Goal: Task Accomplishment & Management: Complete application form

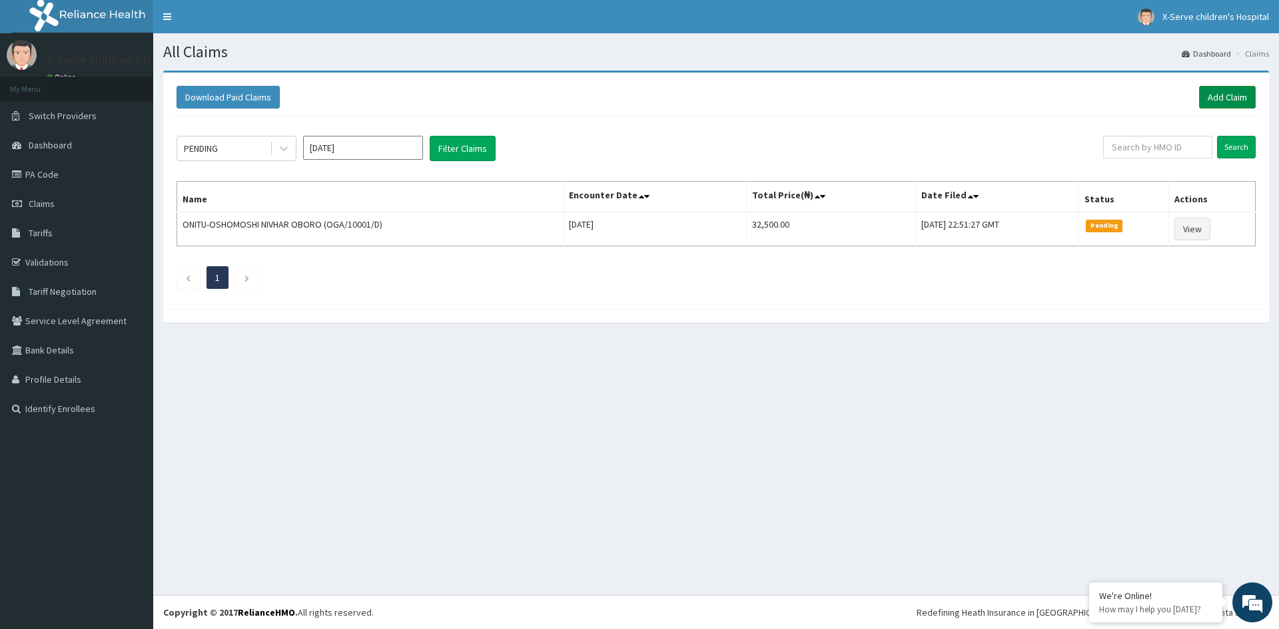
click at [1208, 88] on link "Add Claim" at bounding box center [1227, 97] width 57 height 23
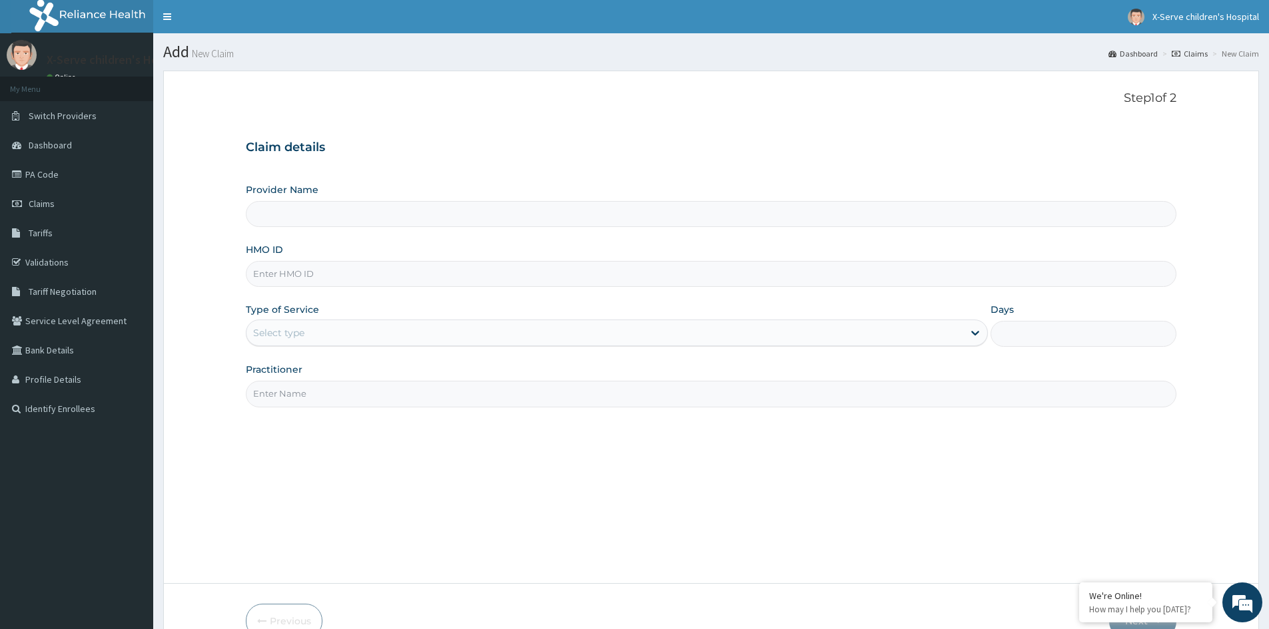
type input "X-serve Children Hospital Lekki"
click at [972, 332] on icon at bounding box center [974, 332] width 13 height 13
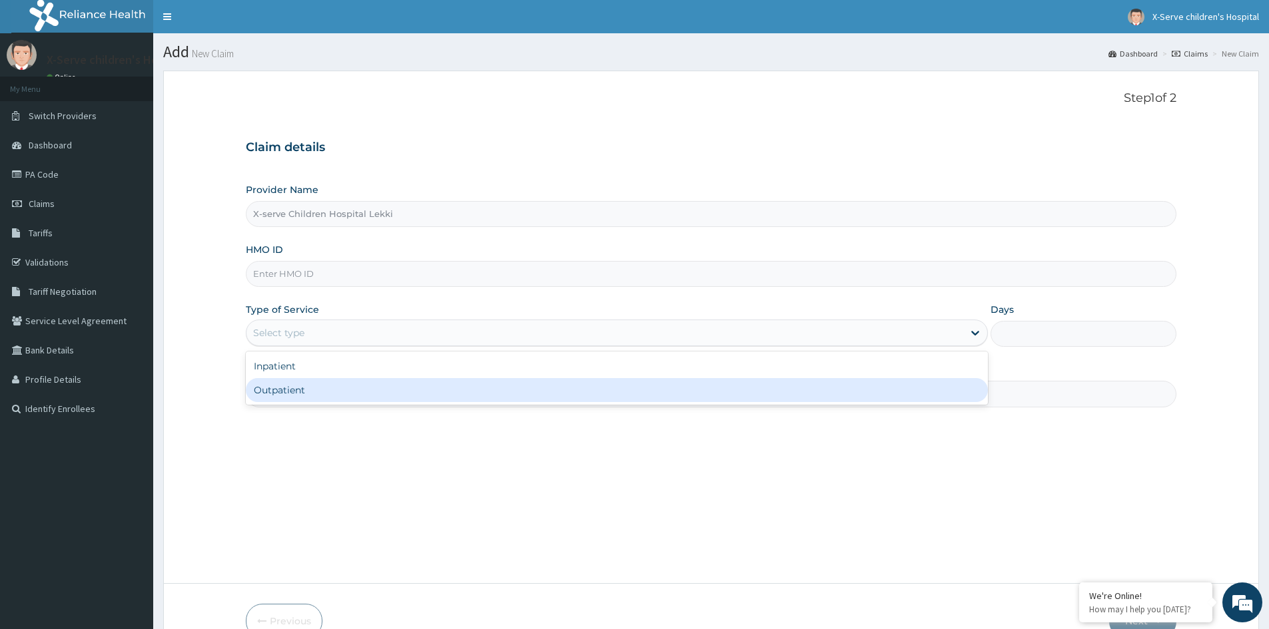
click at [295, 391] on div "Outpatient" at bounding box center [617, 390] width 742 height 24
type input "1"
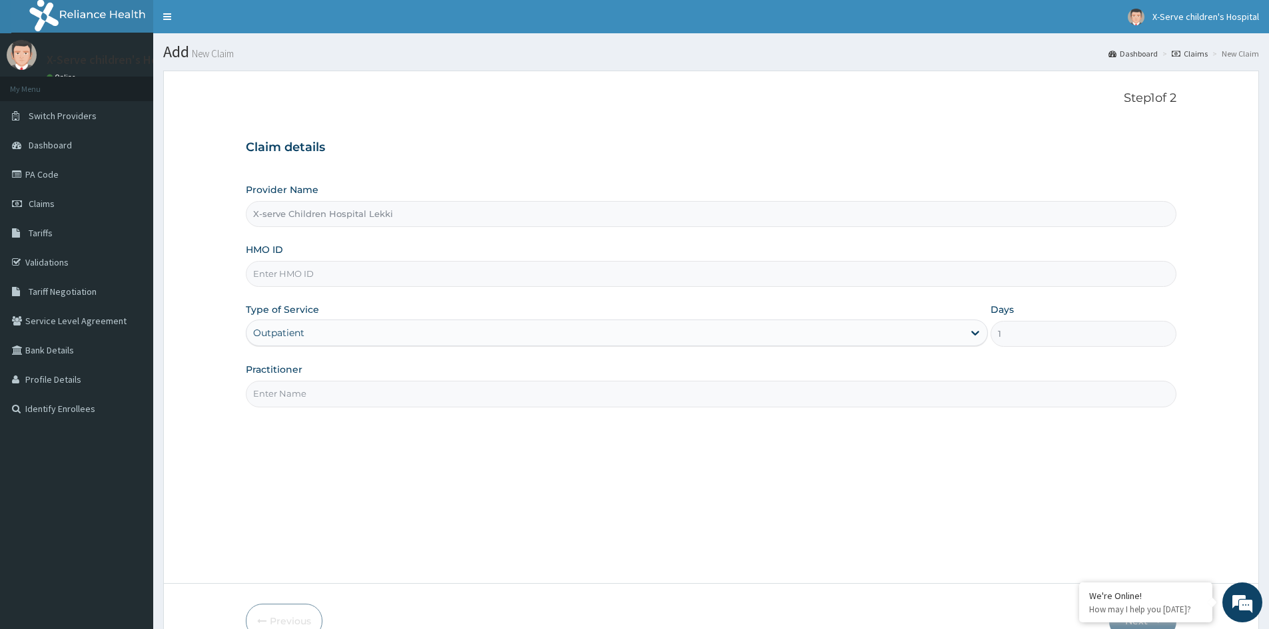
click at [673, 278] on input "HMO ID" at bounding box center [711, 274] width 930 height 26
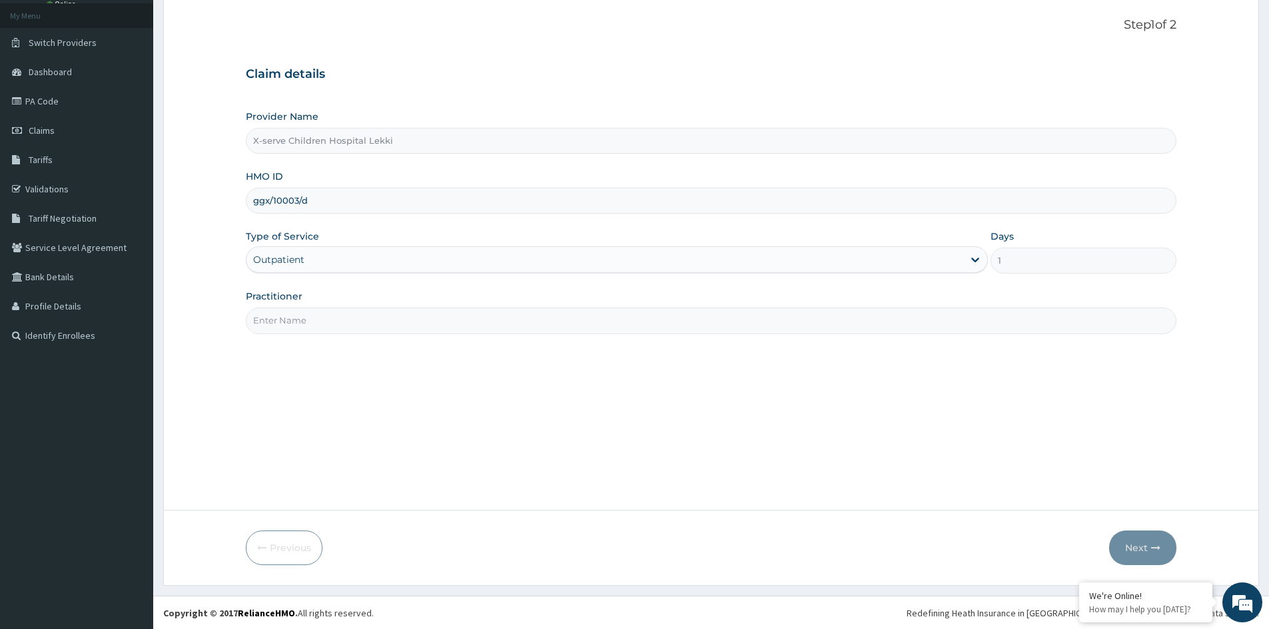
scroll to position [74, 0]
type input "ggx/10003/d"
click at [466, 322] on input "Practitioner" at bounding box center [711, 320] width 930 height 26
type input "dr mevi"
click at [1133, 551] on button "Next" at bounding box center [1142, 547] width 67 height 35
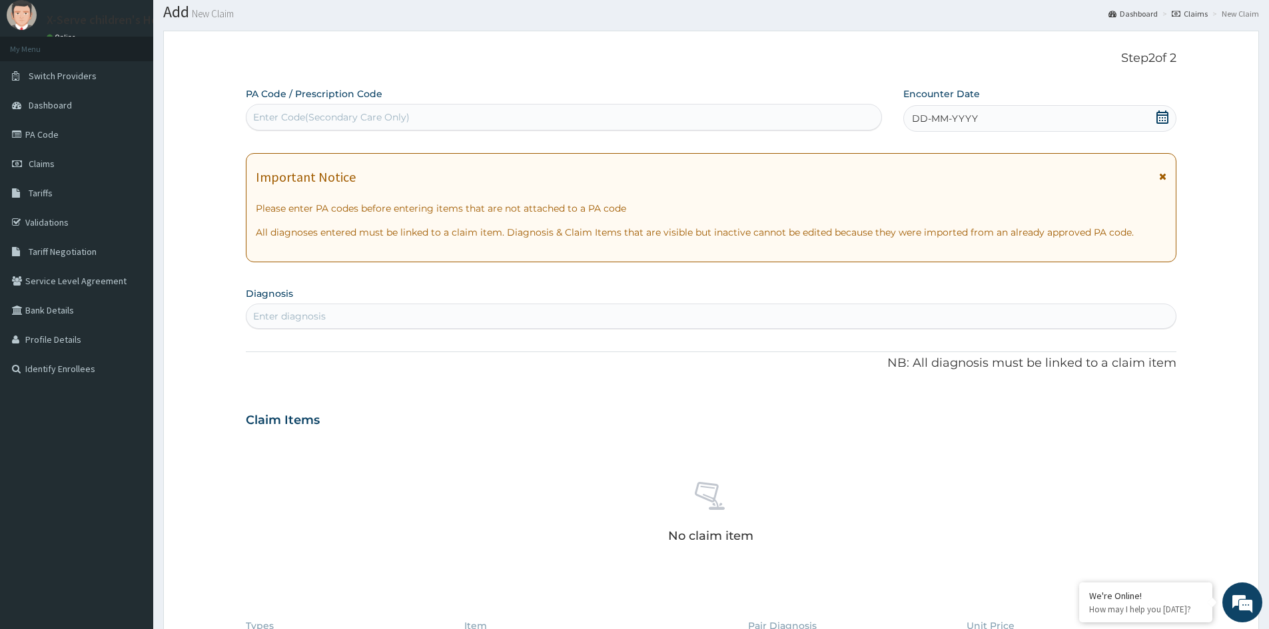
scroll to position [7, 0]
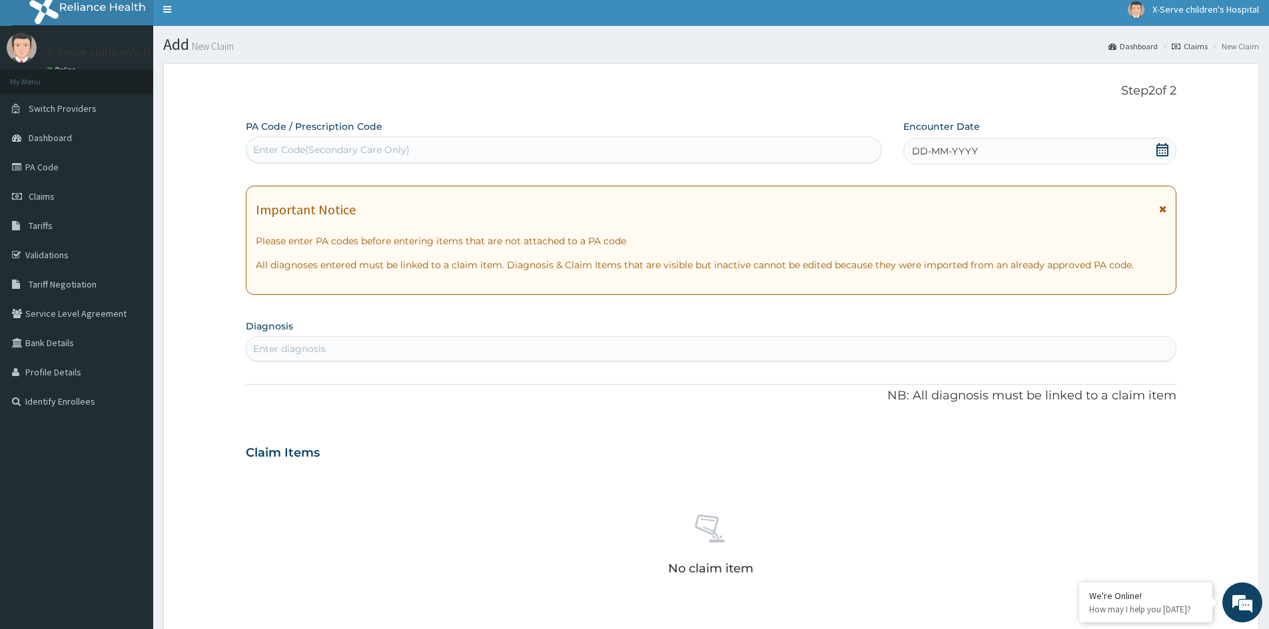
click at [442, 154] on div "Enter Code(Secondary Care Only)" at bounding box center [563, 149] width 635 height 21
paste input "PA/26185B"
type input "PA/26185B"
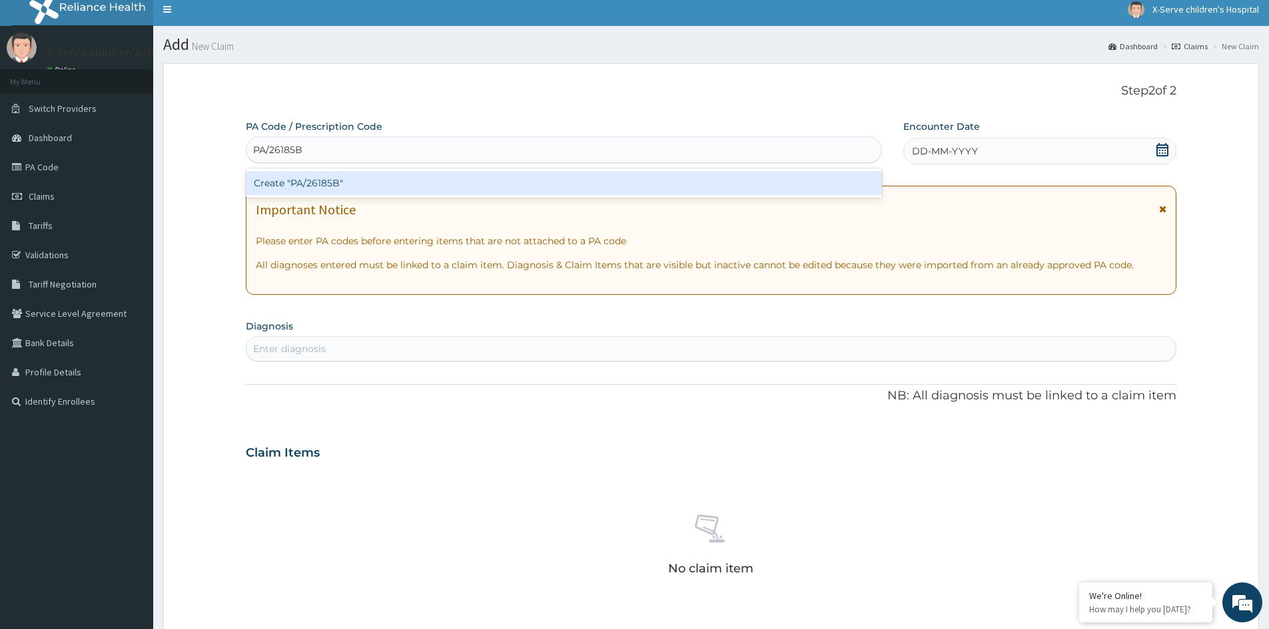
click at [327, 184] on div "Create "PA/26185B"" at bounding box center [564, 183] width 636 height 24
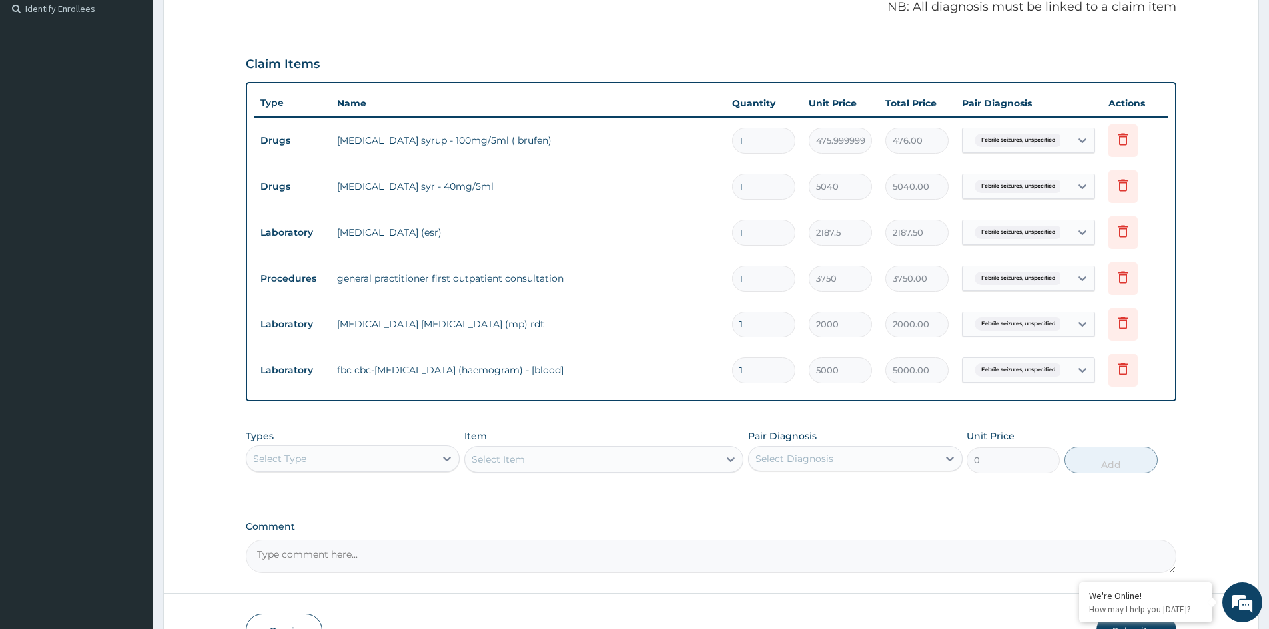
scroll to position [484, 0]
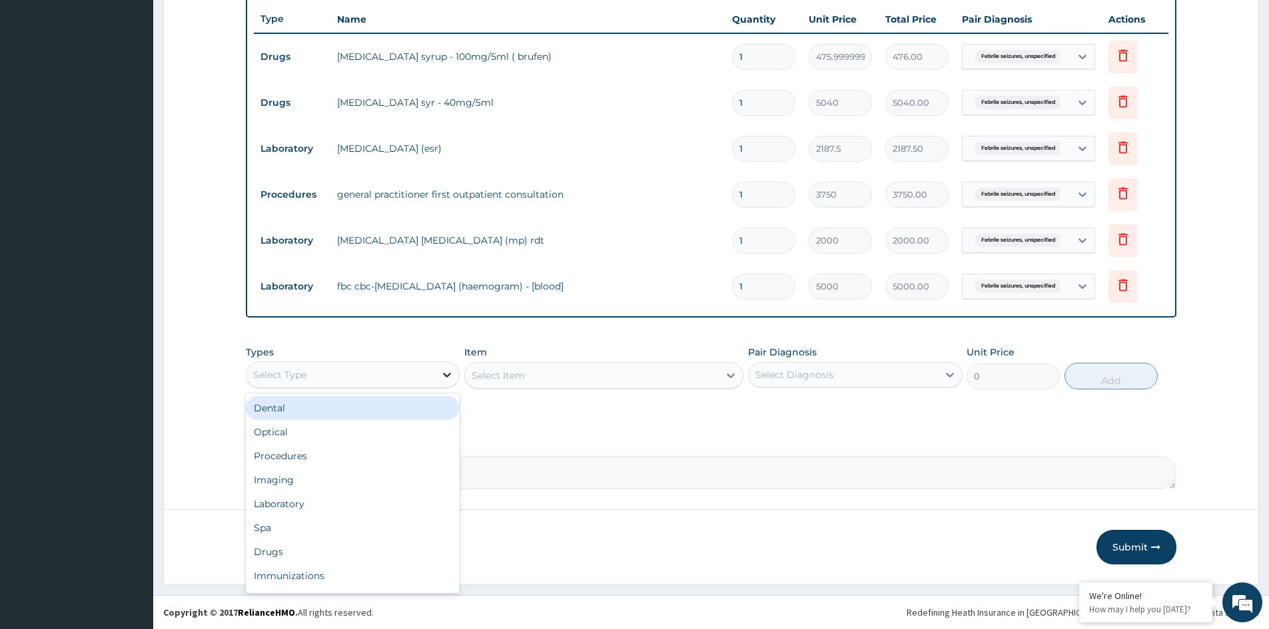
click at [448, 375] on icon at bounding box center [446, 374] width 13 height 13
click at [369, 462] on div "Procedures" at bounding box center [353, 456] width 214 height 24
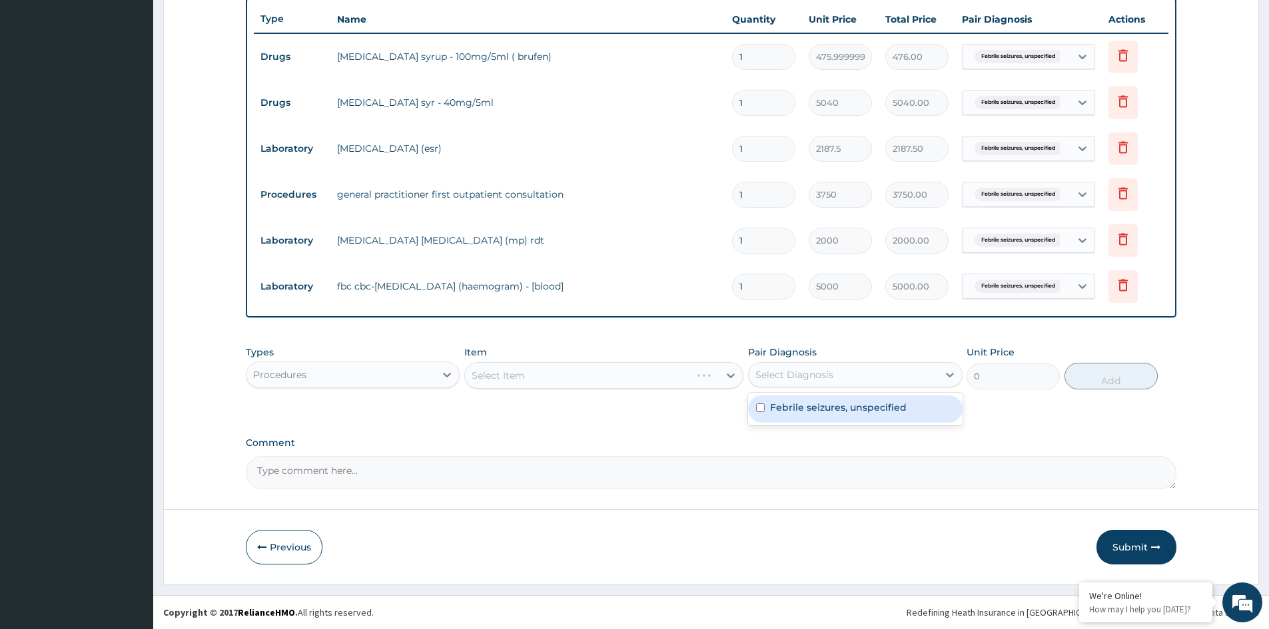
click at [807, 377] on div "Select Diagnosis" at bounding box center [794, 374] width 78 height 13
click at [802, 405] on label "Febrile seizures, unspecified" at bounding box center [838, 407] width 137 height 13
checkbox input "true"
click at [586, 374] on div "Select Item" at bounding box center [603, 375] width 279 height 27
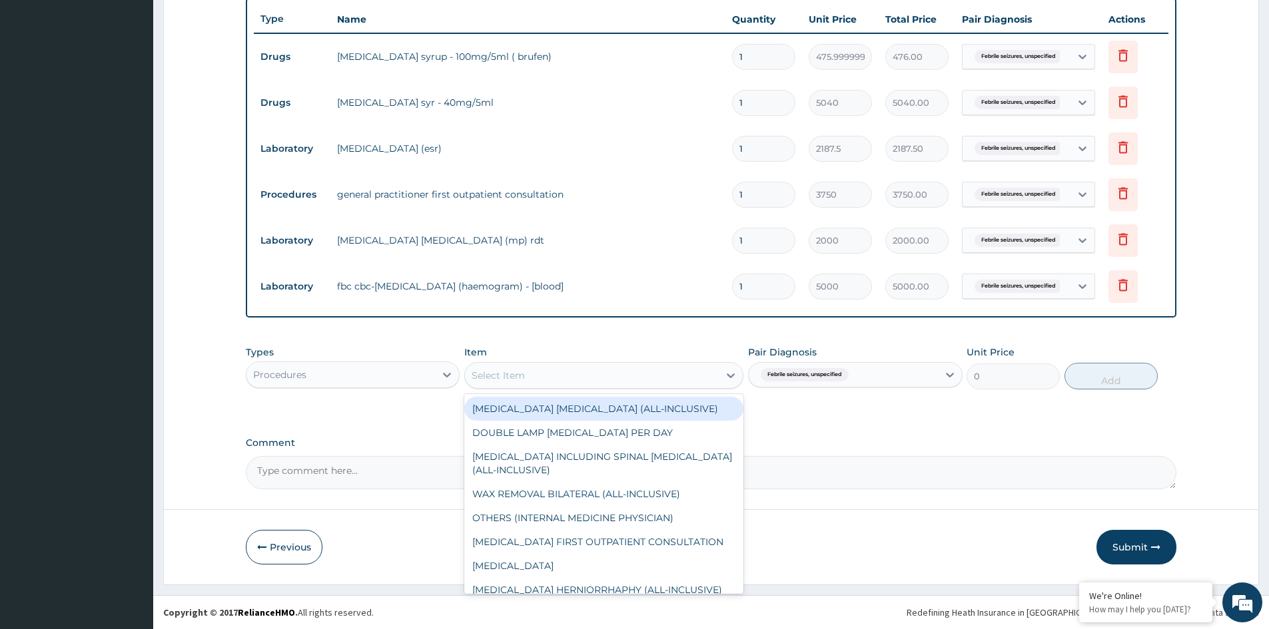
click at [633, 377] on div "Select Item" at bounding box center [592, 375] width 254 height 21
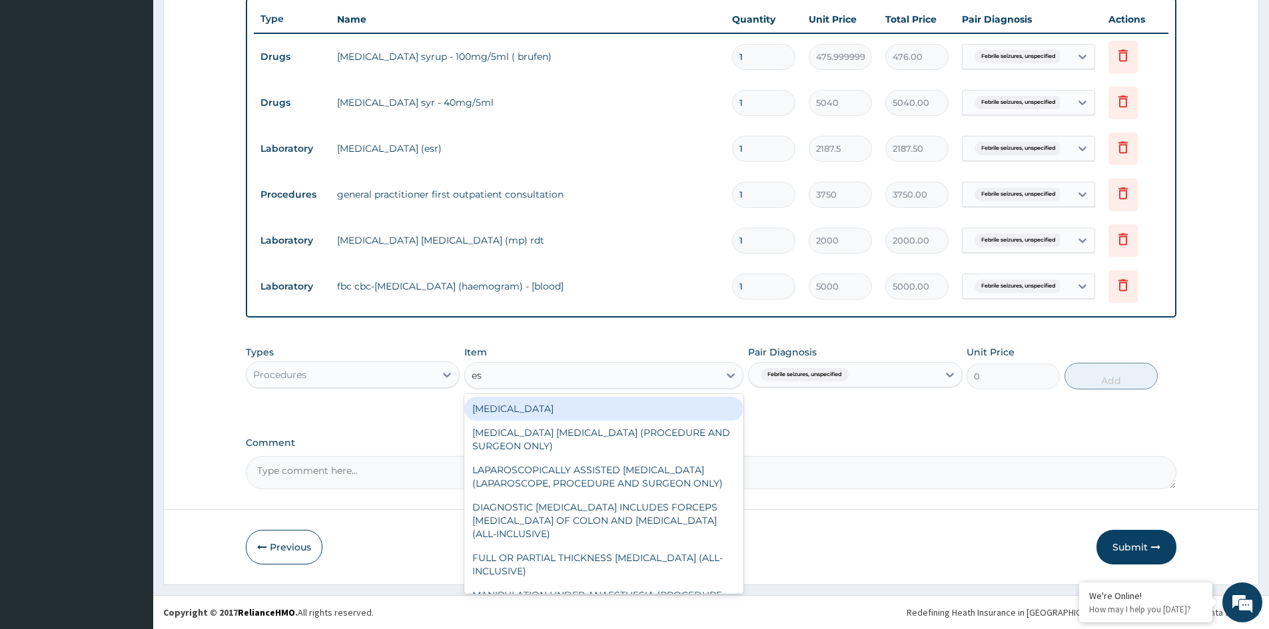
type input "e"
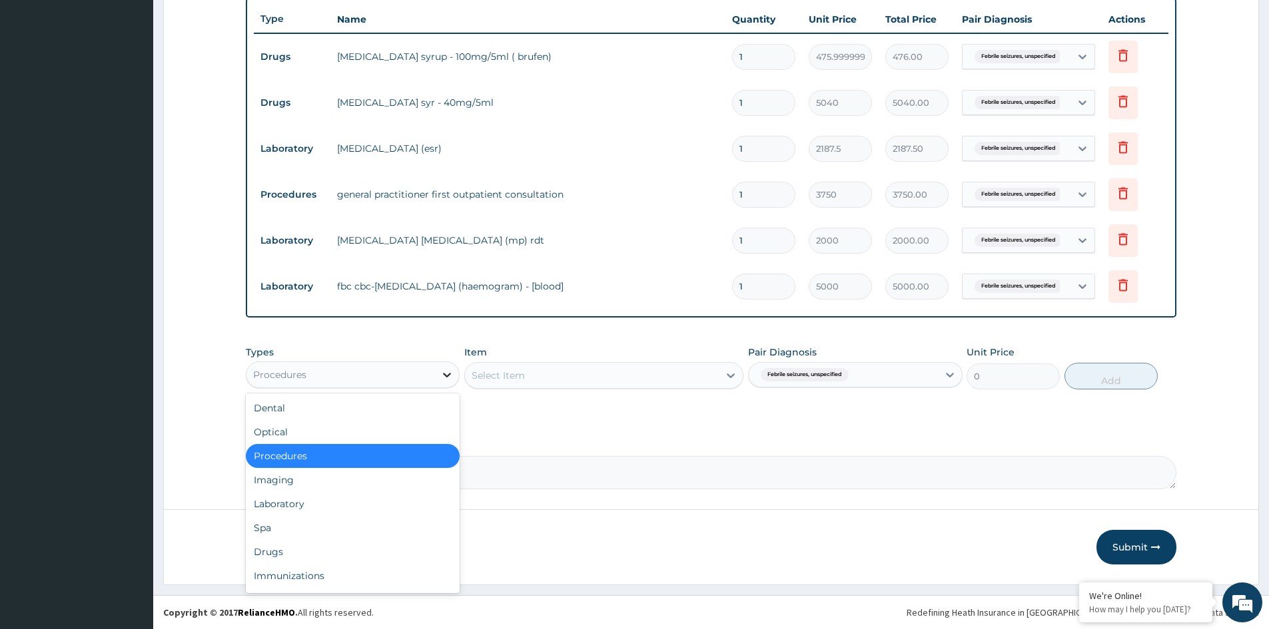
click at [443, 377] on icon at bounding box center [446, 374] width 13 height 13
click at [290, 510] on div "Laboratory" at bounding box center [353, 504] width 214 height 24
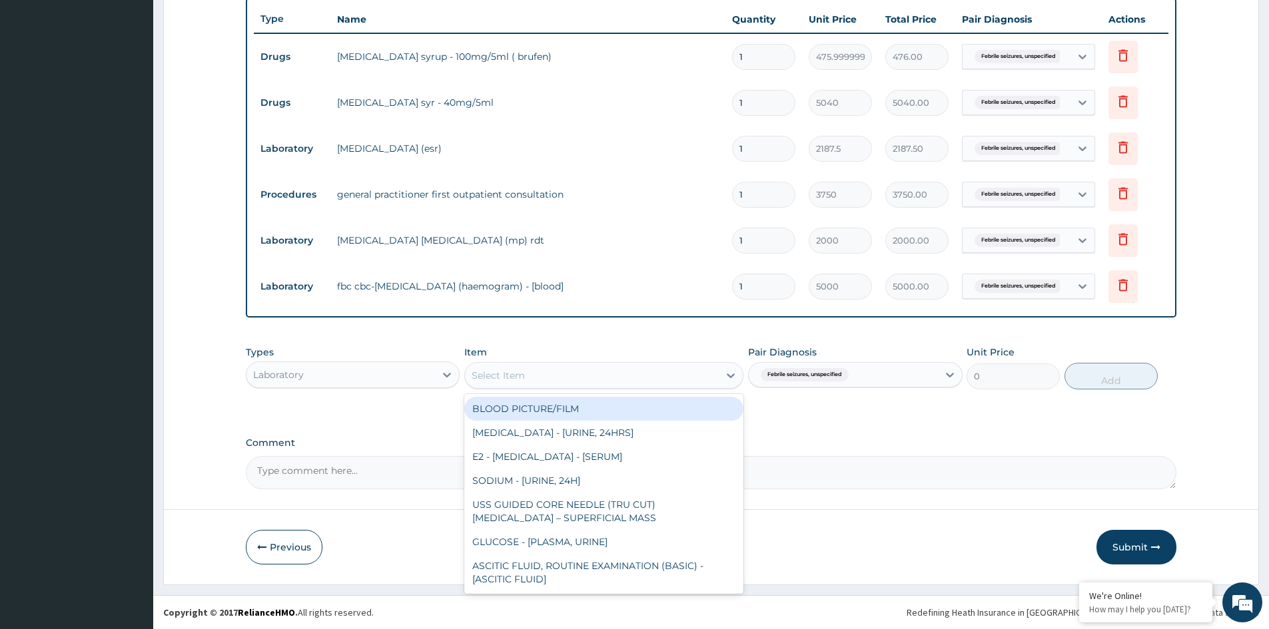
click at [601, 378] on div "Select Item" at bounding box center [592, 375] width 254 height 21
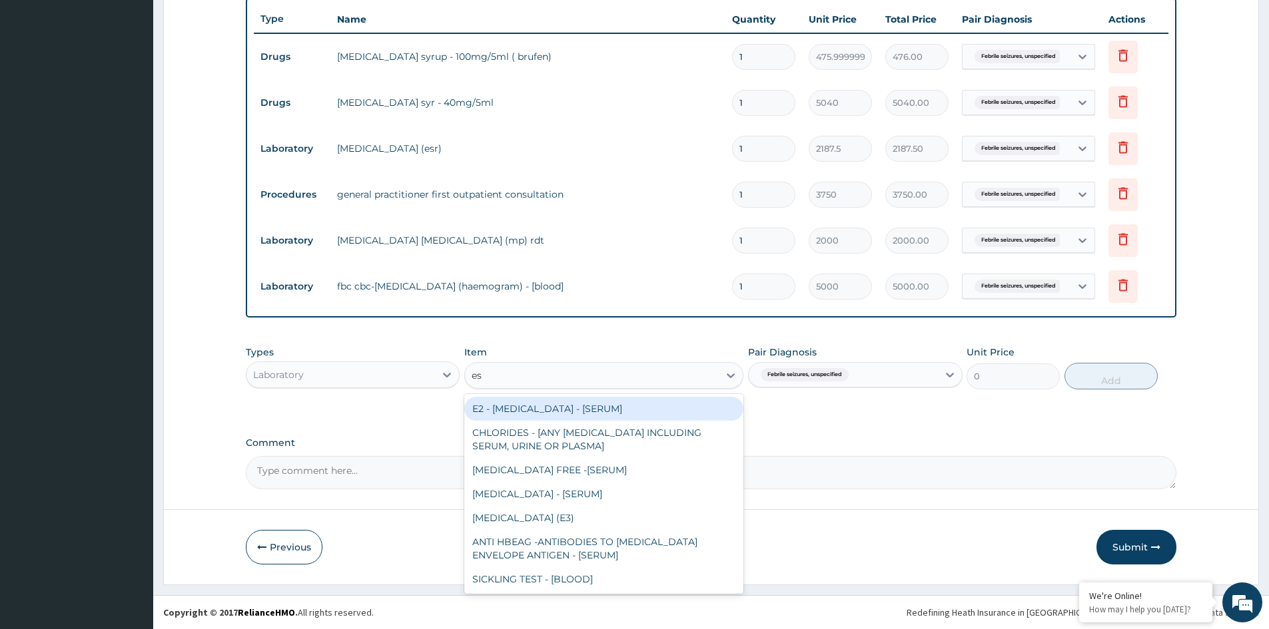
type input "esr"
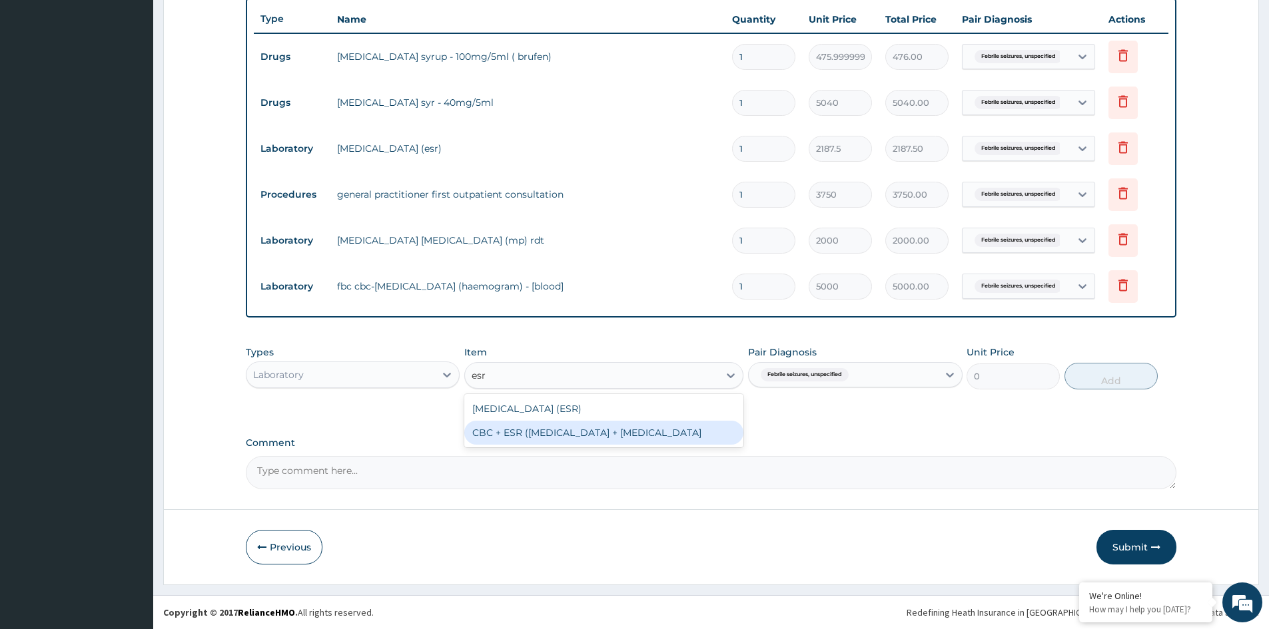
click at [598, 437] on div "CBC + ESR (COMPLETE BLOOD COUNT + ERYTHROCYTE SEDIMENTATION RATE" at bounding box center [603, 433] width 279 height 24
type input "5625"
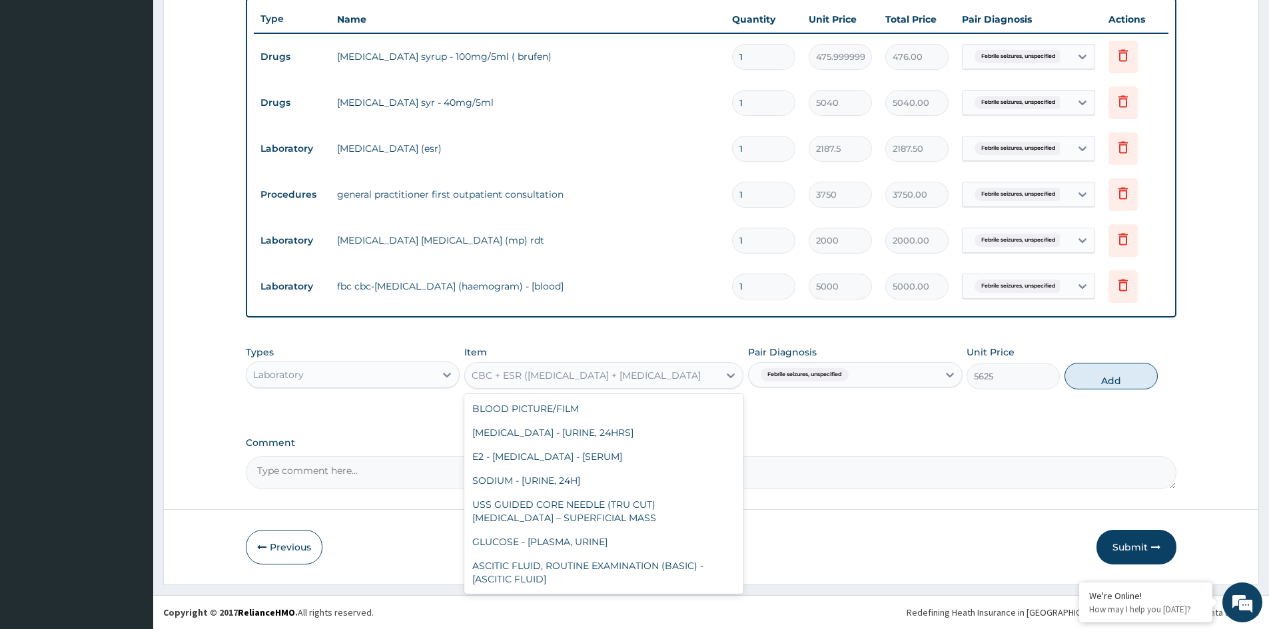
click at [593, 370] on div "CBC + ESR (COMPLETE BLOOD COUNT + ERYTHROCYTE SEDIMENTATION RATE" at bounding box center [586, 375] width 229 height 13
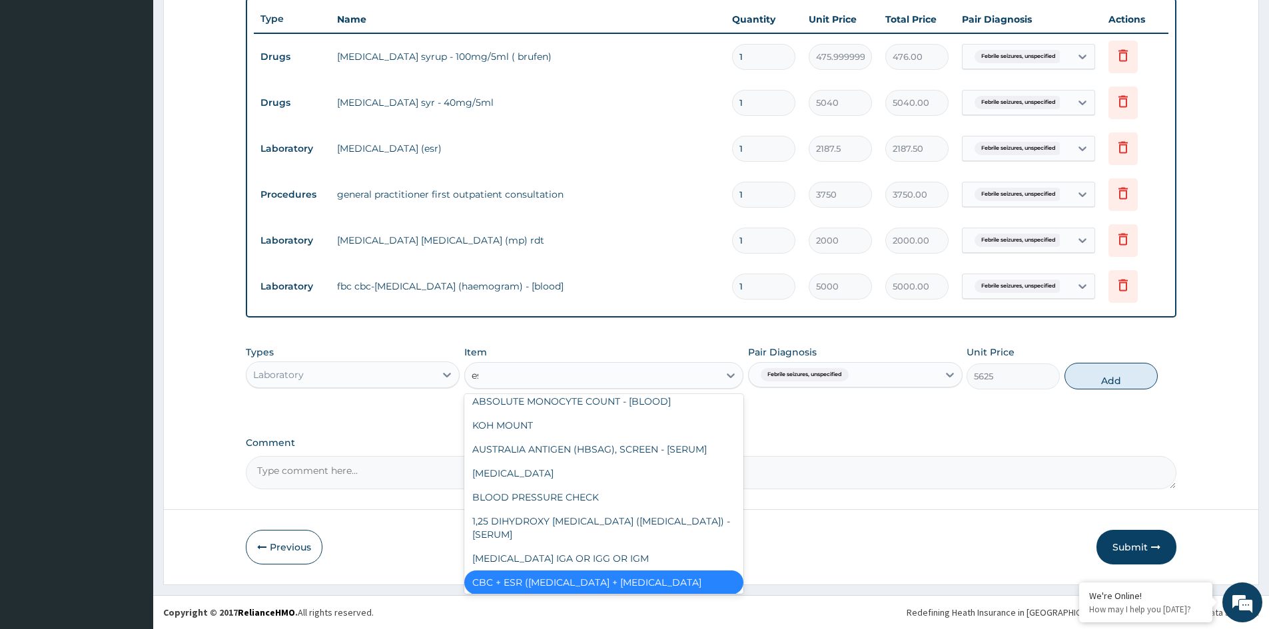
scroll to position [1444, 0]
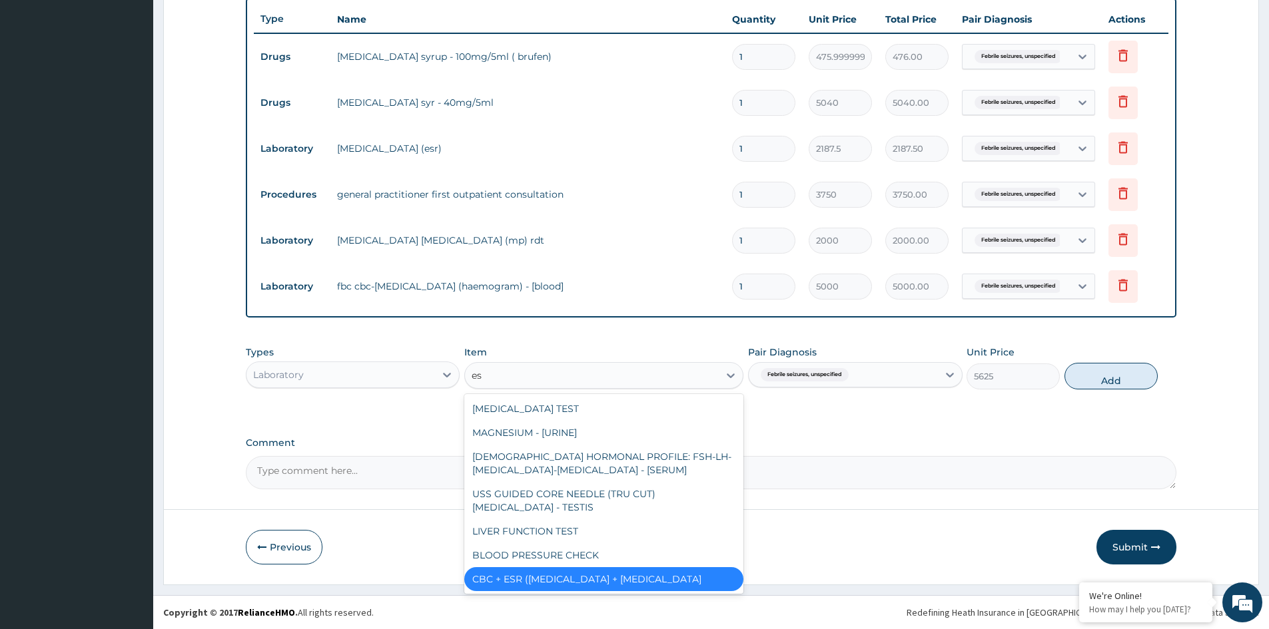
type input "esr"
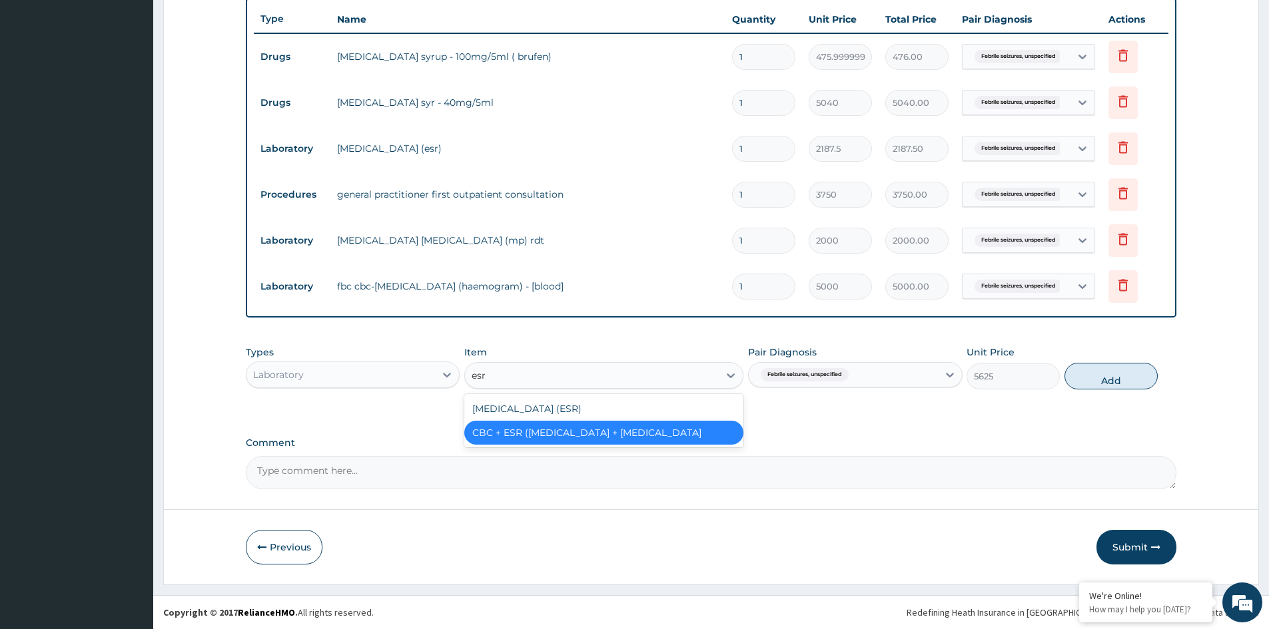
scroll to position [0, 0]
click at [560, 406] on div "ERYTHROCYTE SEDIMENTATION RATE (ESR)" at bounding box center [603, 409] width 279 height 24
type input "0"
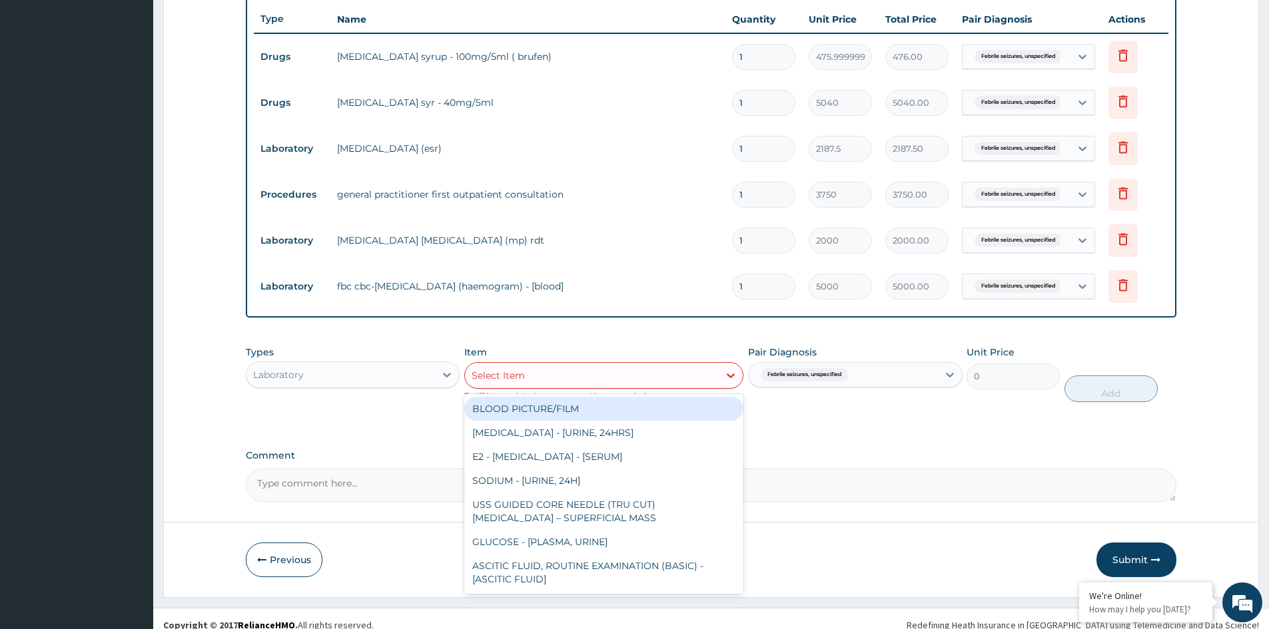
click at [563, 377] on div "Select Item" at bounding box center [592, 375] width 254 height 21
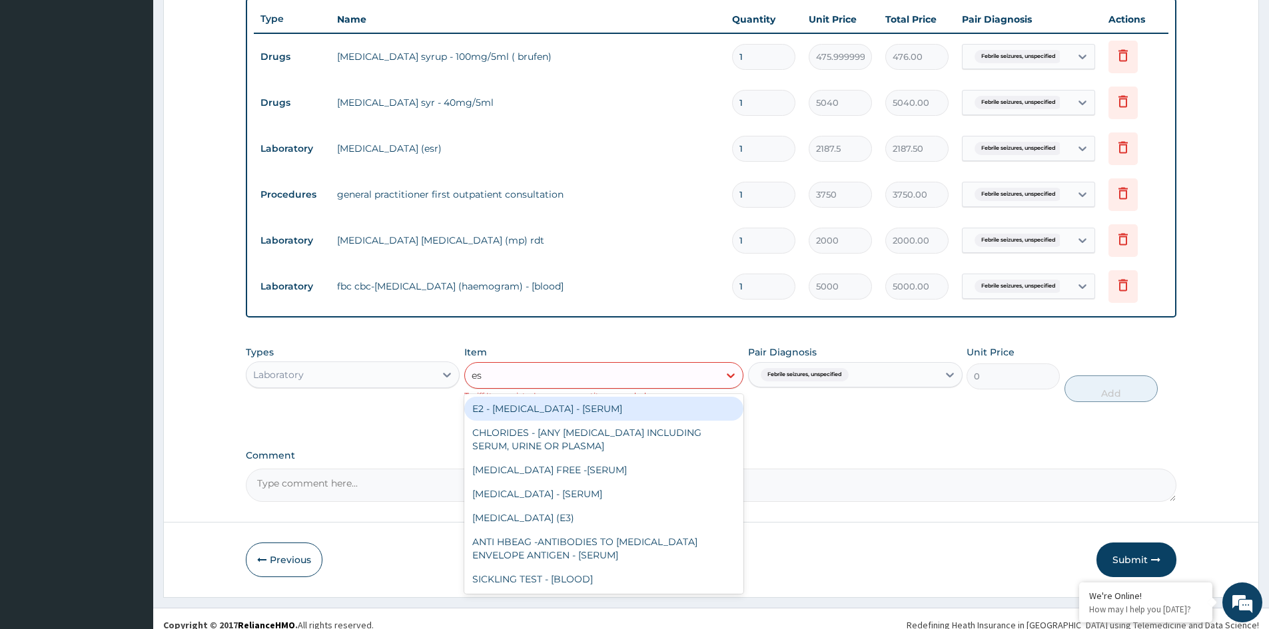
type input "esr"
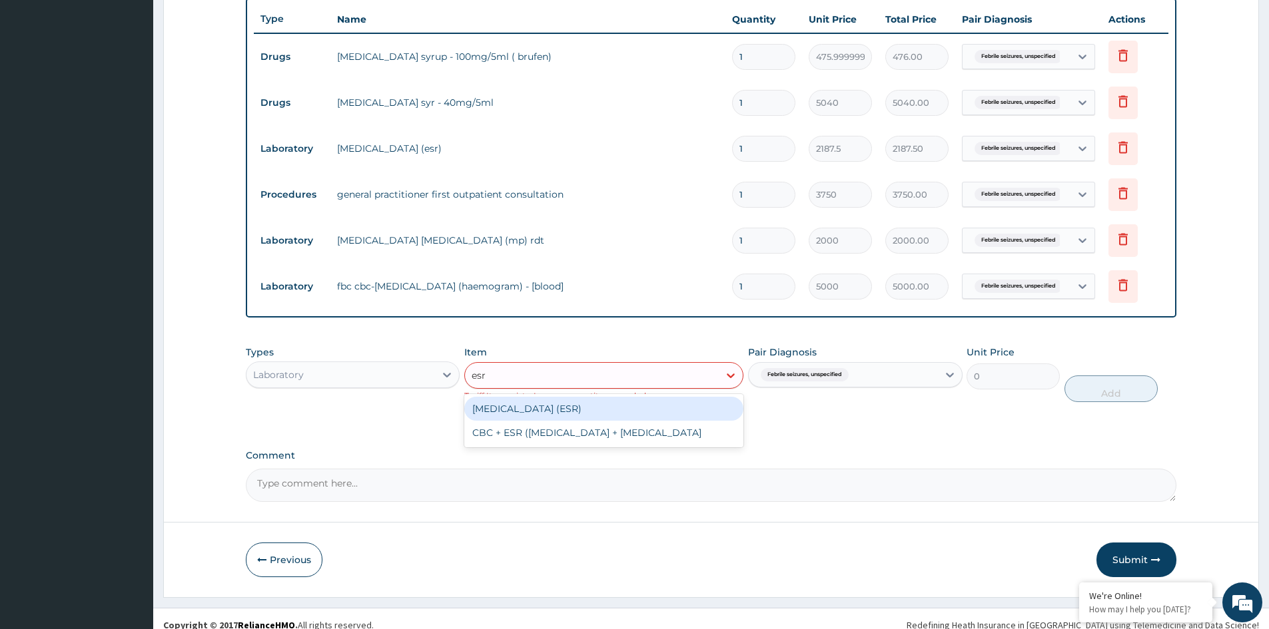
click at [553, 413] on div "ERYTHROCYTE SEDIMENTATION RATE (ESR)" at bounding box center [603, 409] width 279 height 24
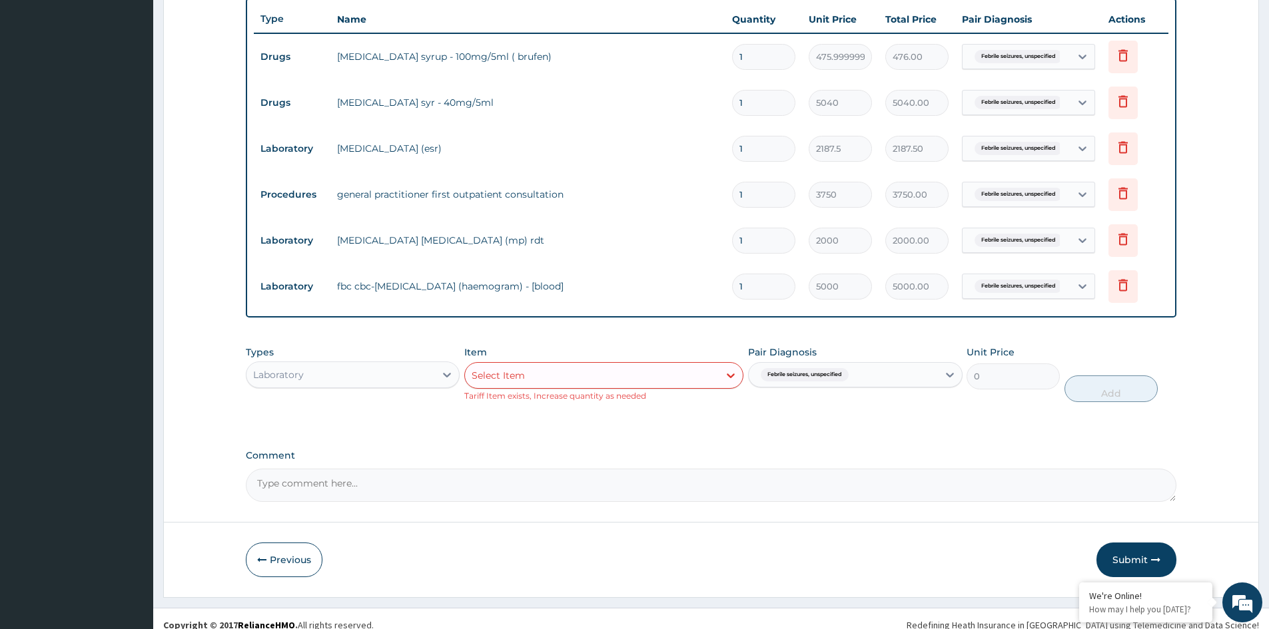
click at [804, 406] on div "Types Laboratory Item Select Item Tariff Item exists, Increase quantity as need…" at bounding box center [711, 374] width 930 height 70
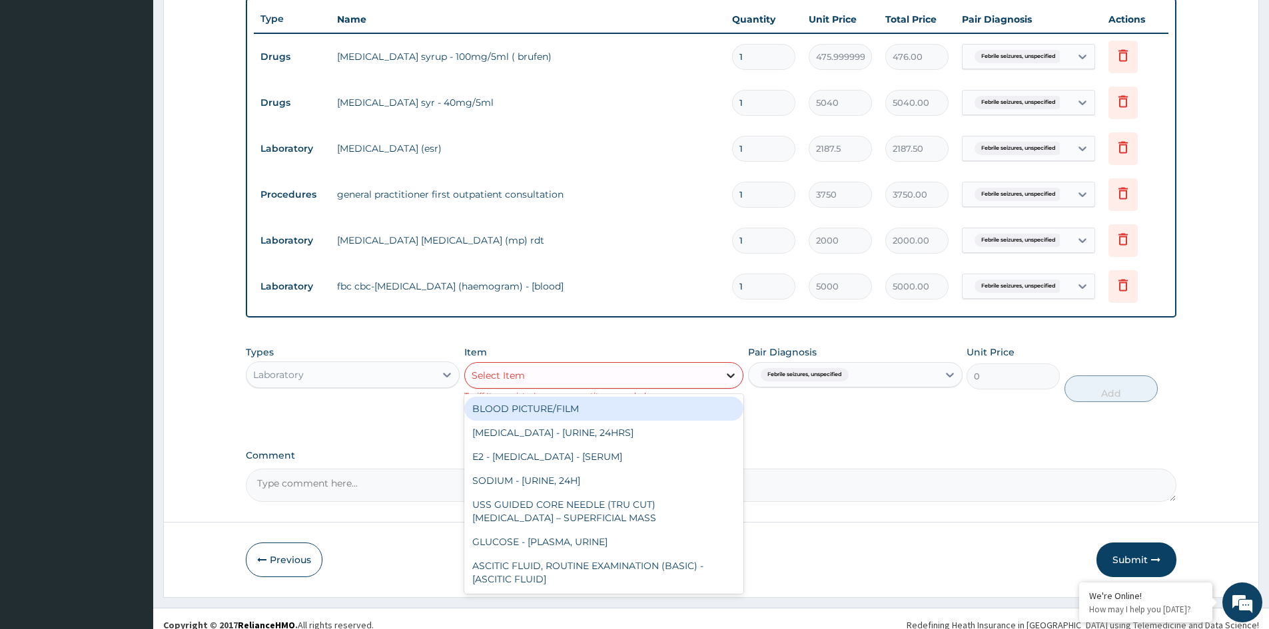
click at [733, 373] on icon at bounding box center [730, 375] width 13 height 13
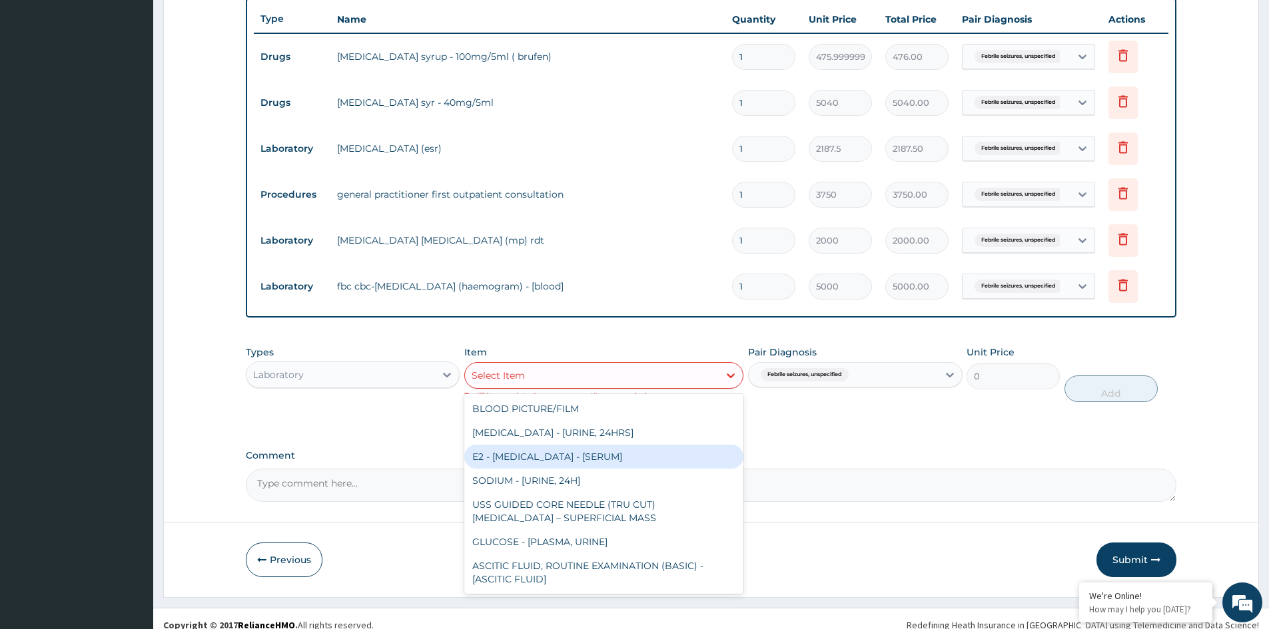
click at [832, 452] on label "Comment" at bounding box center [711, 455] width 930 height 11
click at [832, 469] on textarea "Comment" at bounding box center [711, 485] width 930 height 33
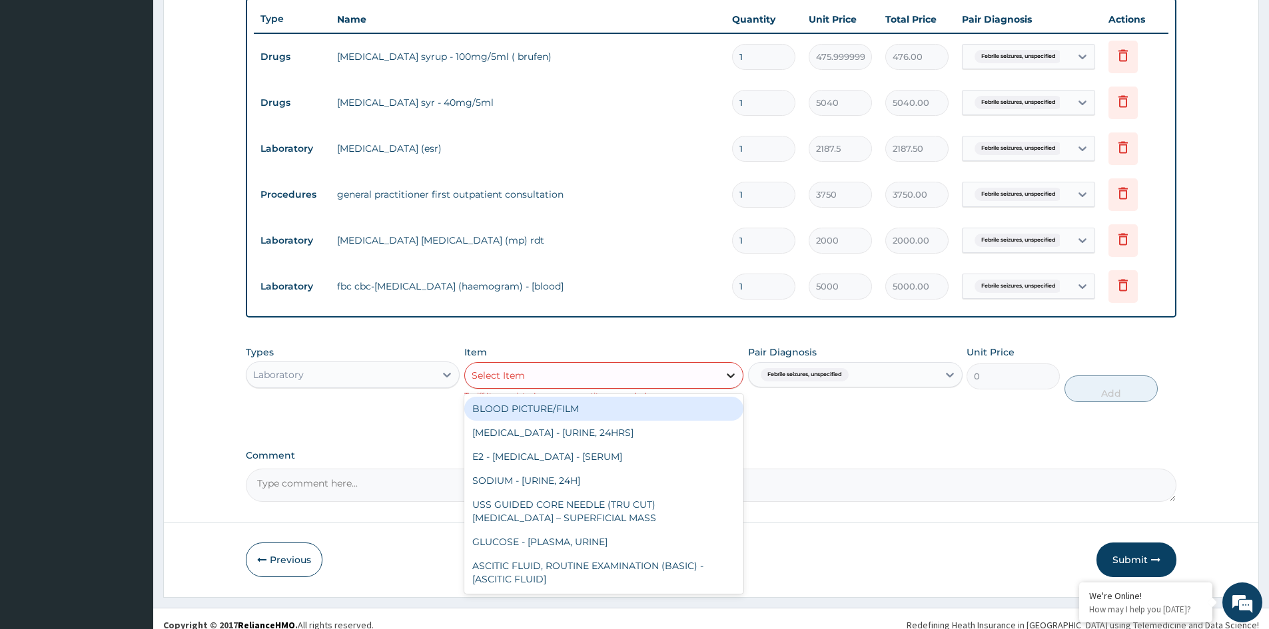
click at [731, 375] on icon at bounding box center [730, 375] width 13 height 13
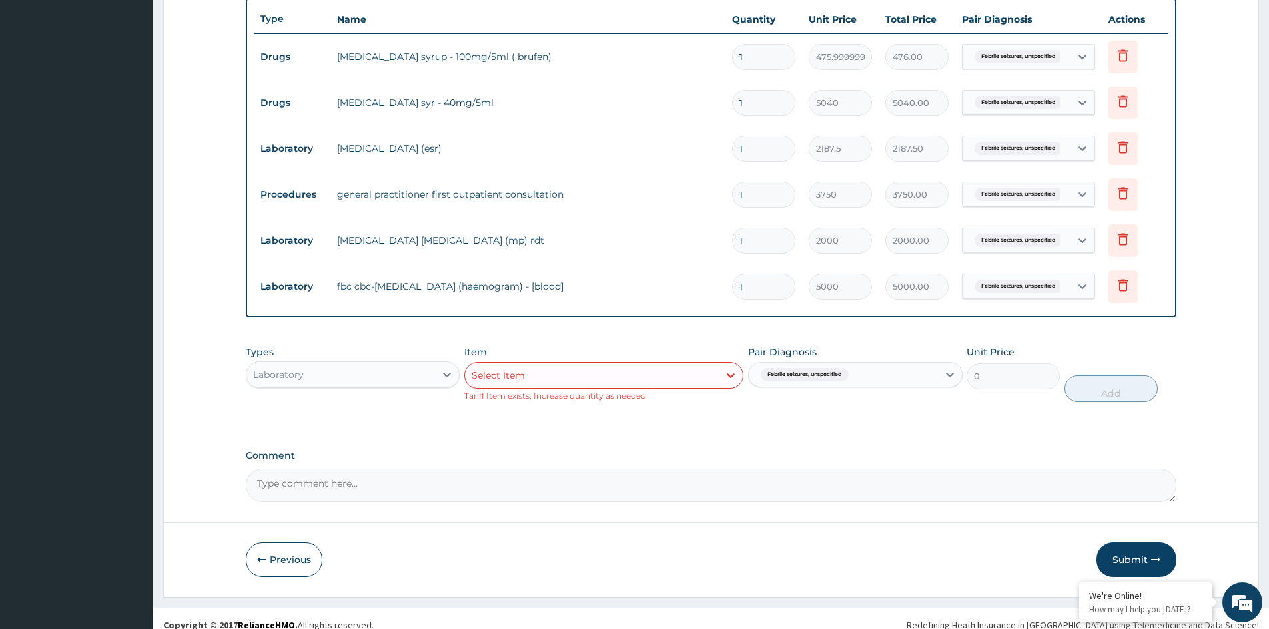
click at [814, 422] on div "Types Laboratory Item Select Item Tariff Item exists, Increase quantity as need…" at bounding box center [711, 384] width 930 height 90
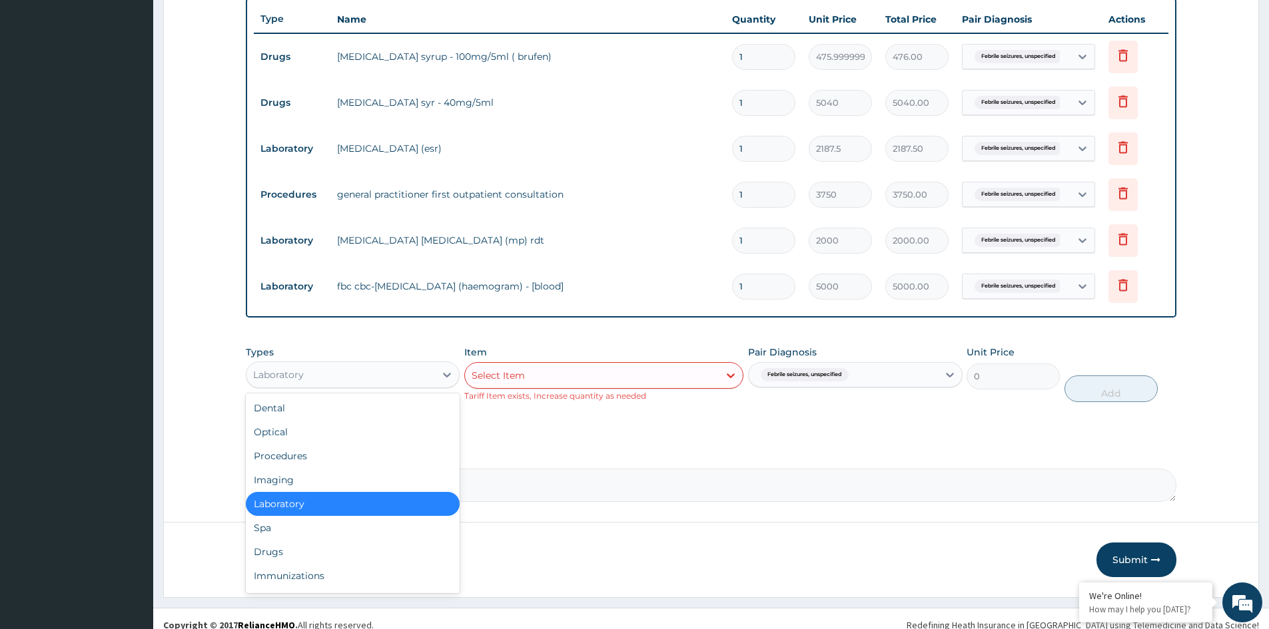
click at [401, 375] on div "Laboratory" at bounding box center [340, 374] width 188 height 21
click at [607, 374] on div "Select Item" at bounding box center [592, 375] width 254 height 21
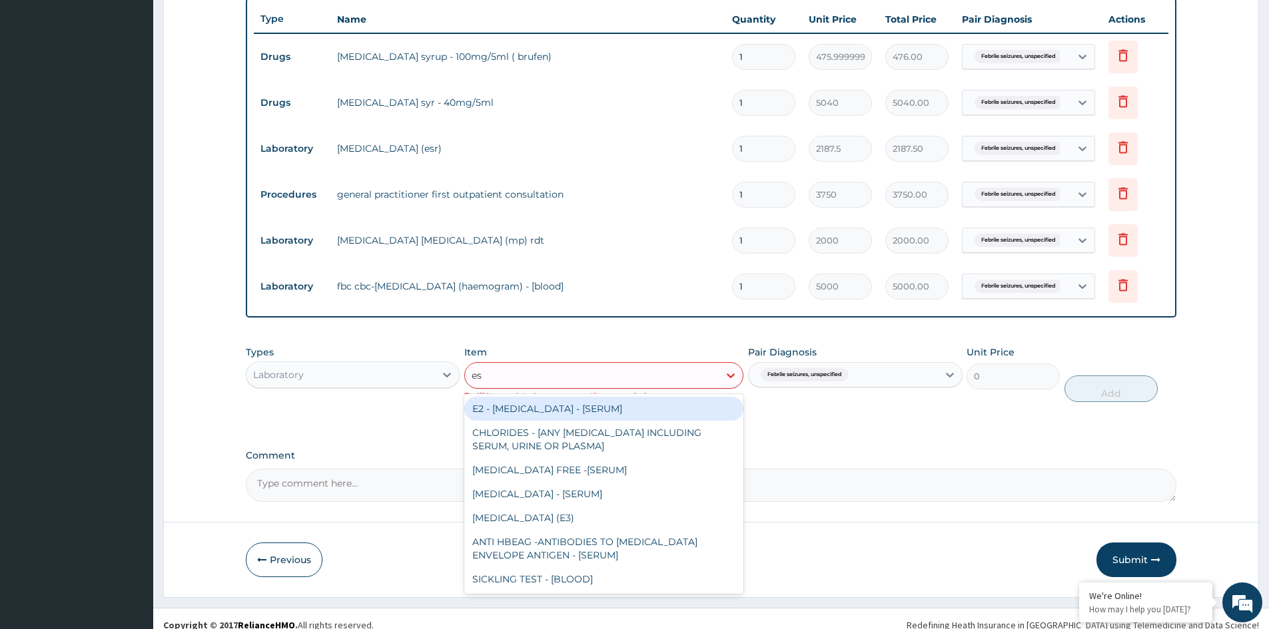
type input "esr"
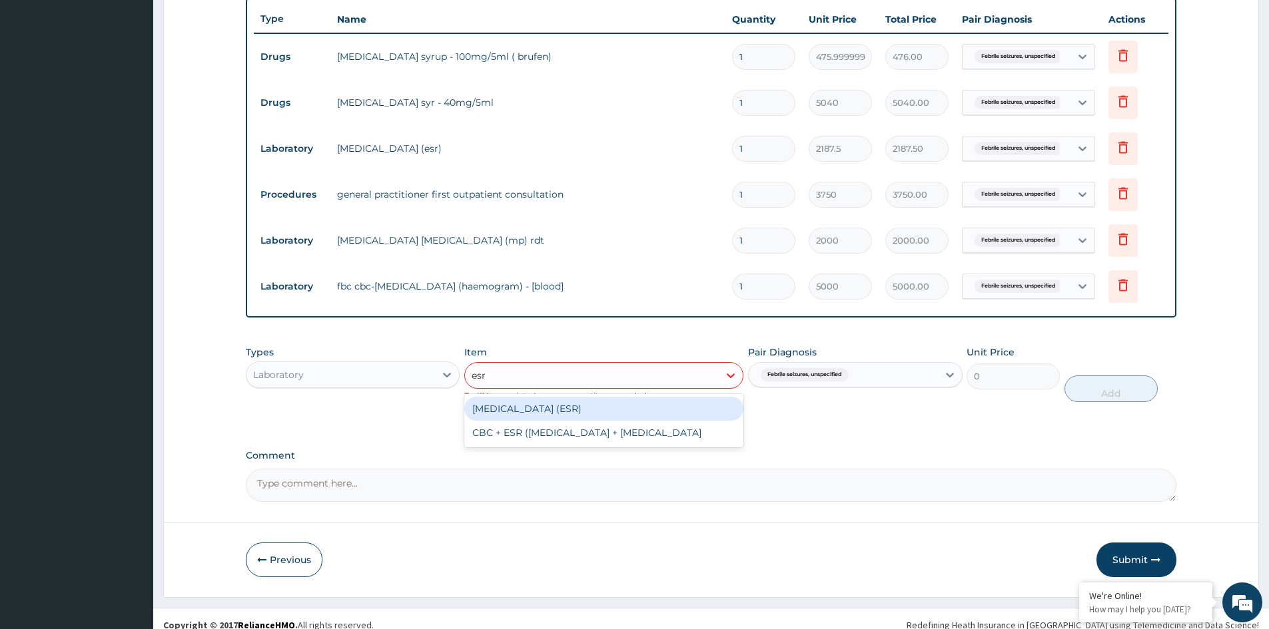
click at [592, 407] on div "ERYTHROCYTE SEDIMENTATION RATE (ESR)" at bounding box center [603, 409] width 279 height 24
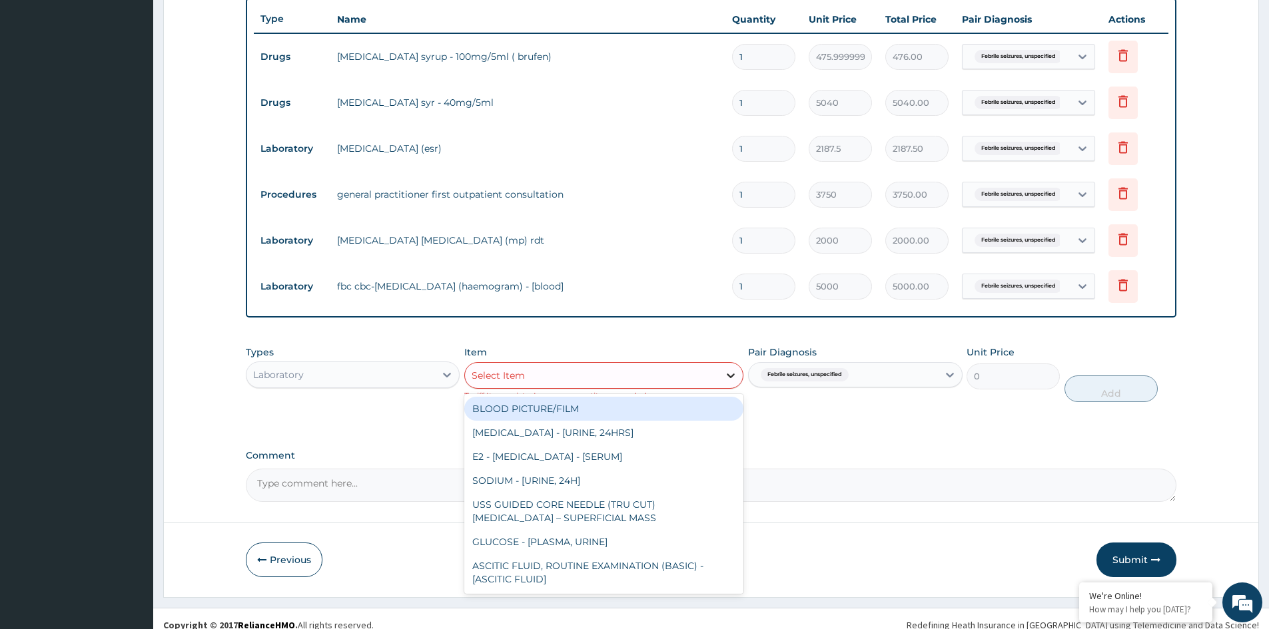
click at [731, 383] on div at bounding box center [731, 376] width 24 height 24
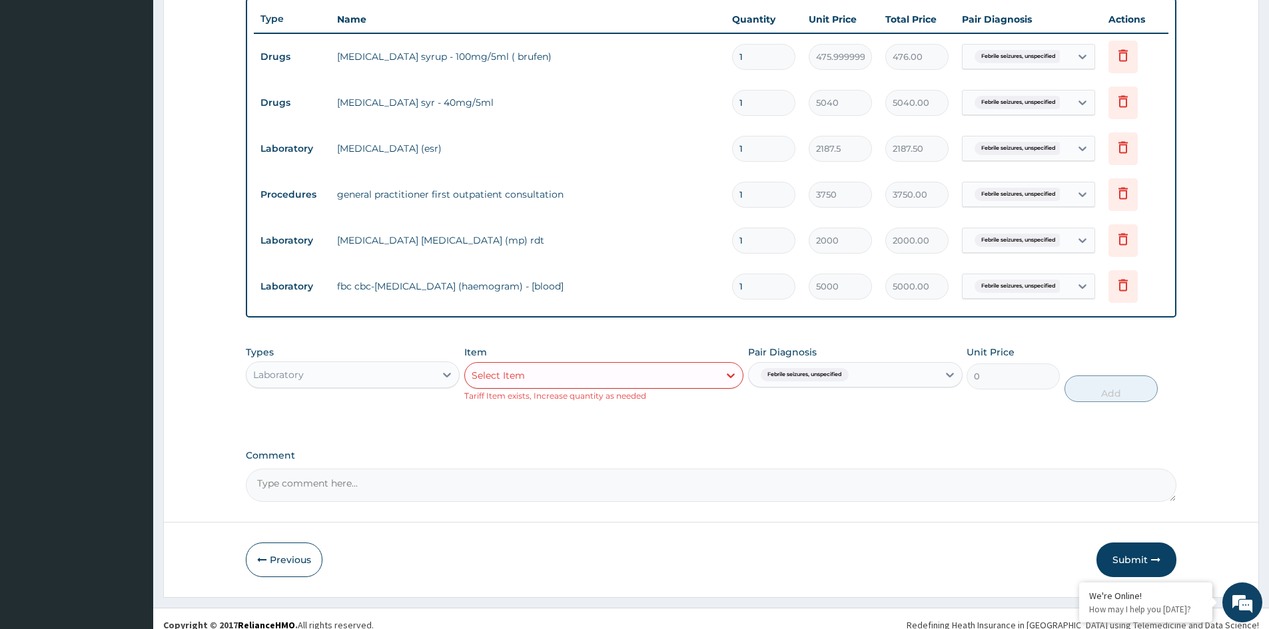
click at [841, 438] on div "PA Code / Prescription Code PA/26185B Encounter Date 13-10-2025 Important Notic…" at bounding box center [711, 72] width 930 height 859
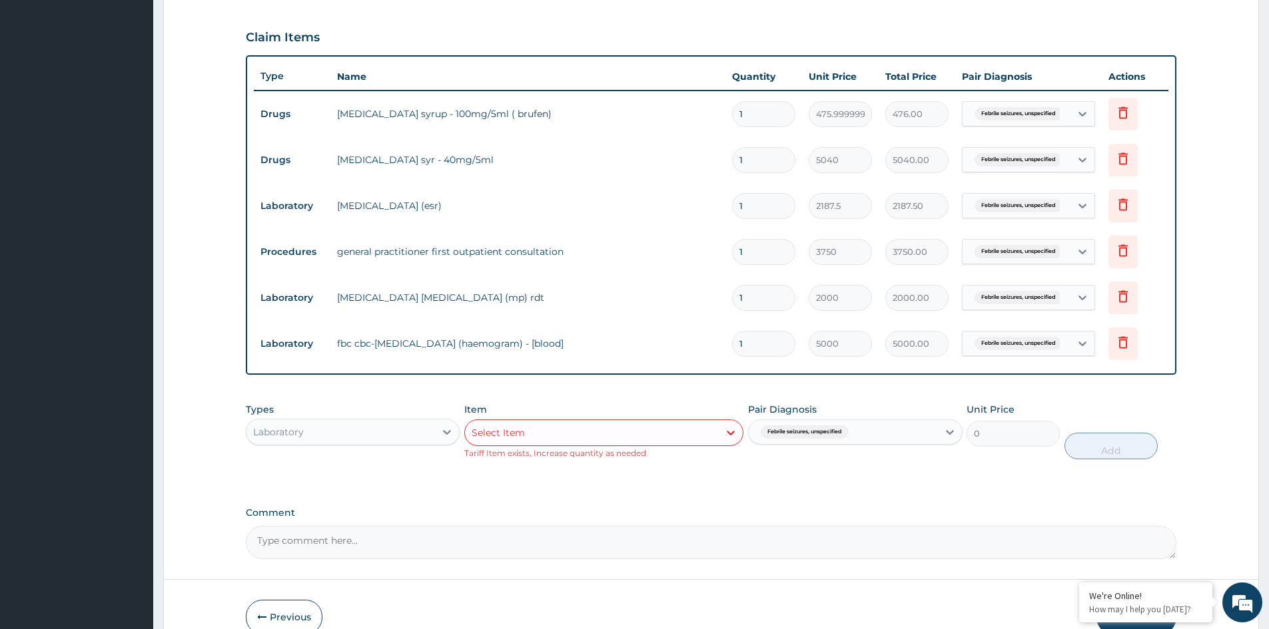
scroll to position [364, 0]
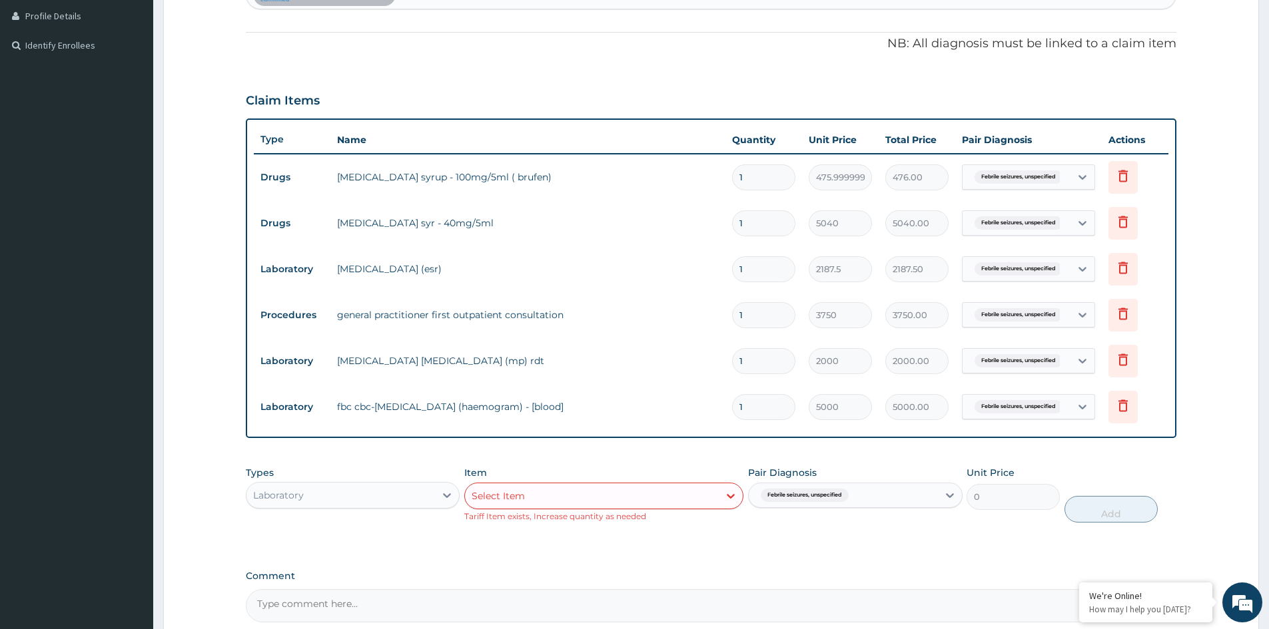
click at [201, 404] on form "Step 2 of 2 PA Code / Prescription Code PA/26185B Encounter Date 13-10-2025 Imp…" at bounding box center [711, 212] width 1096 height 1011
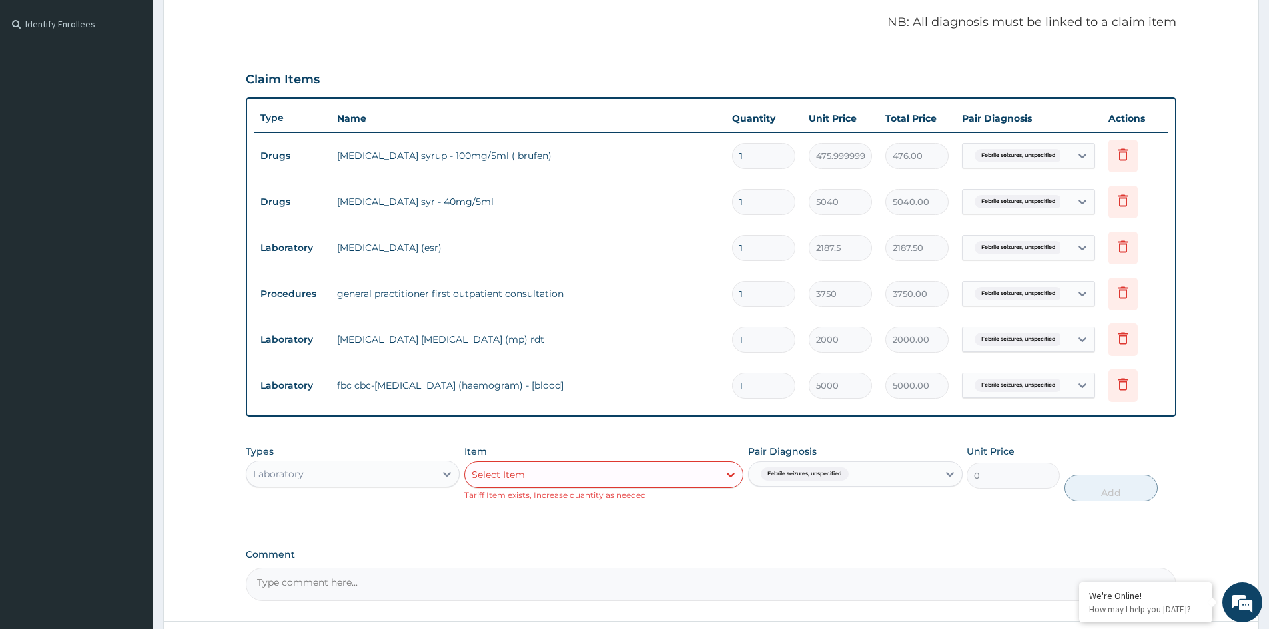
scroll to position [497, 0]
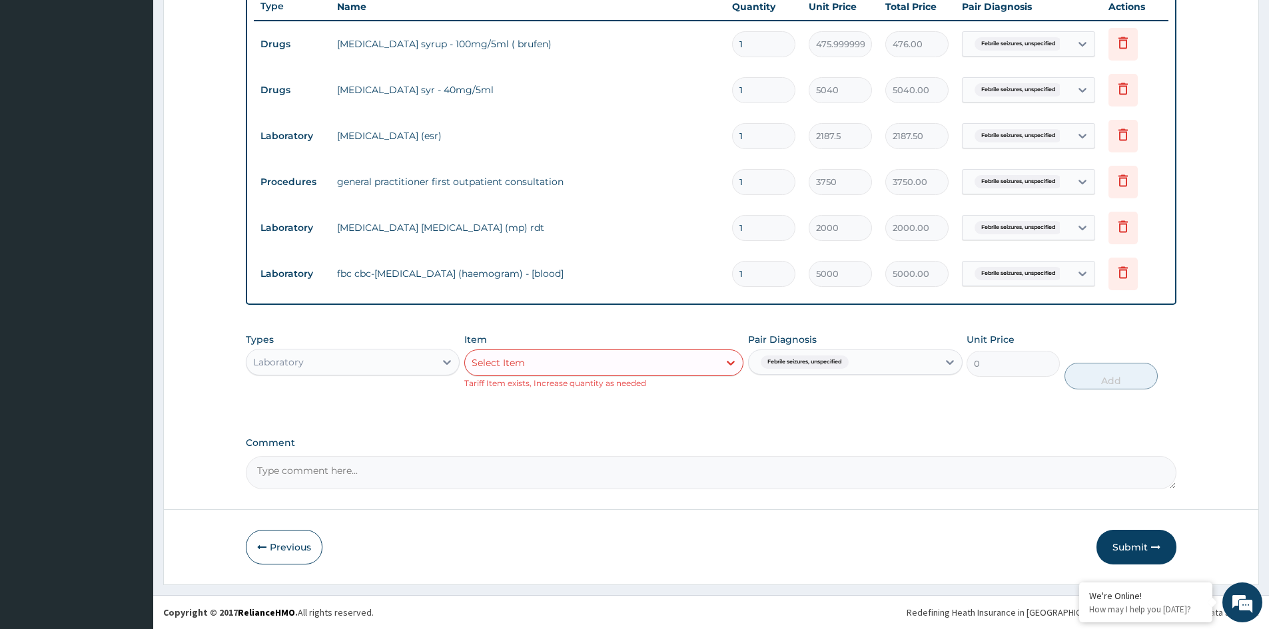
click at [1121, 549] on button "Submit" at bounding box center [1136, 547] width 80 height 35
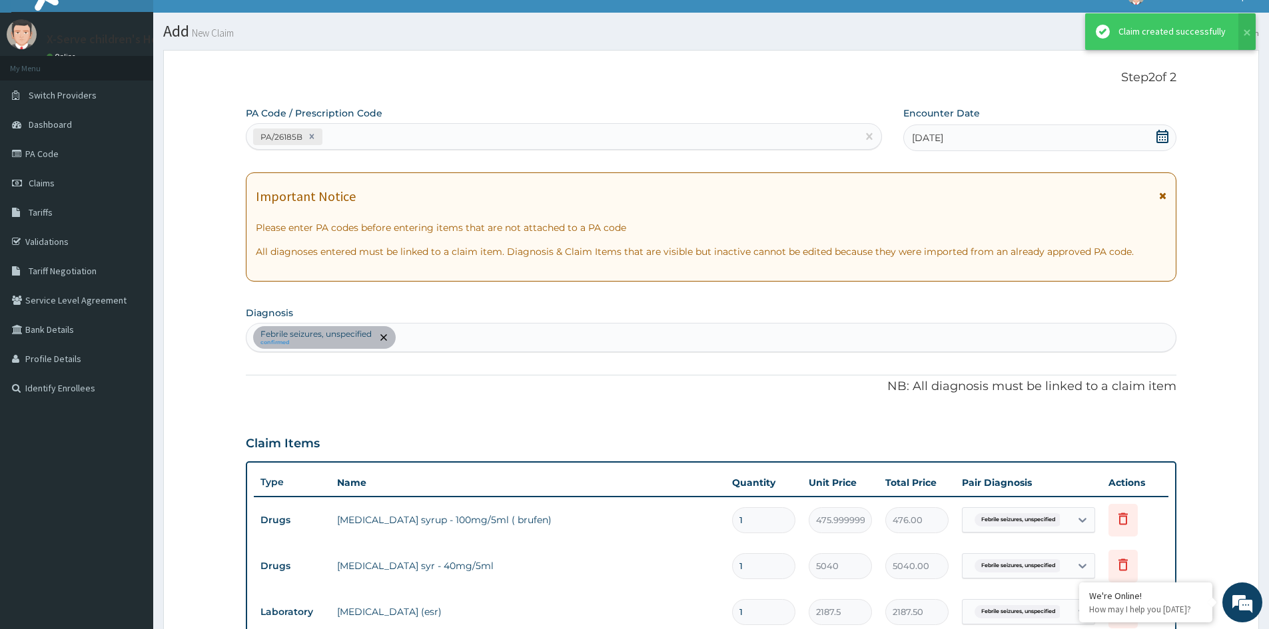
scroll to position [484, 0]
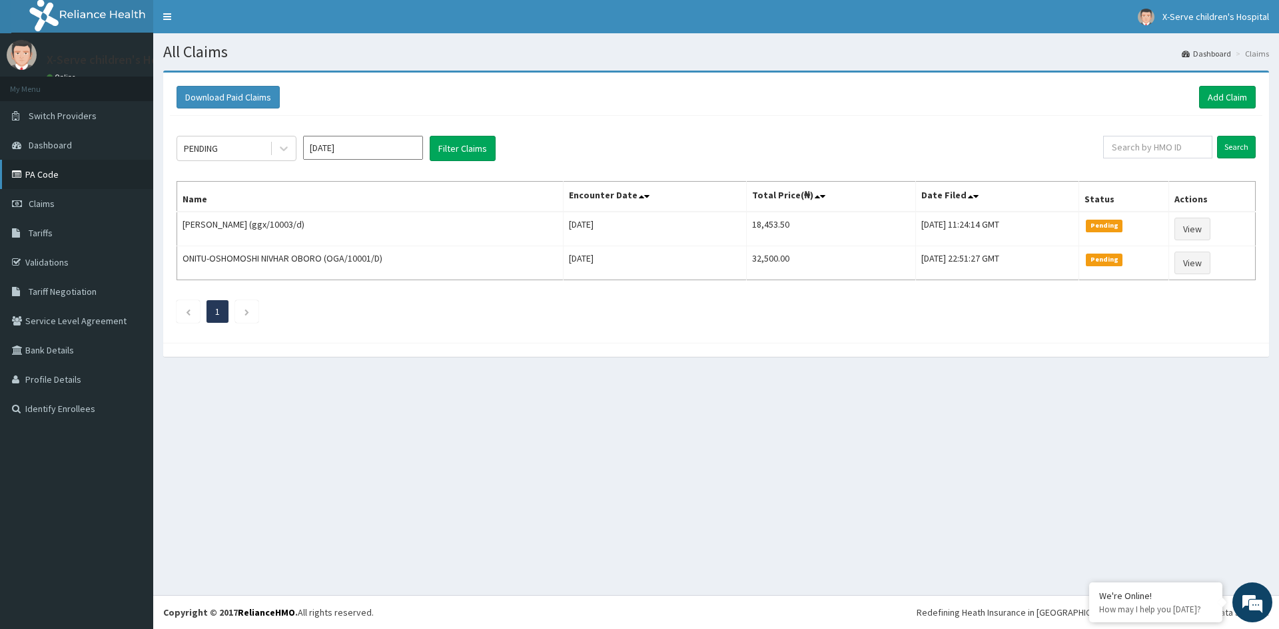
click at [56, 179] on link "PA Code" at bounding box center [76, 174] width 153 height 29
